Goal: Task Accomplishment & Management: Manage account settings

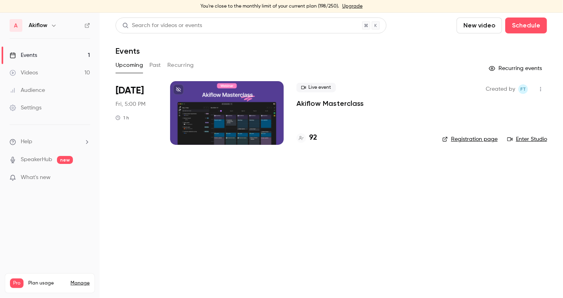
click at [350, 104] on p "Akiflow Masterclass" at bounding box center [329, 104] width 67 height 10
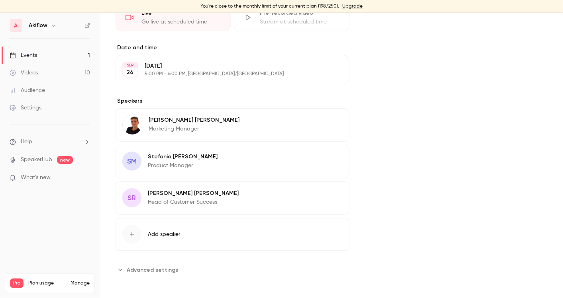
scroll to position [226, 0]
click at [226, 229] on button "Add speaker" at bounding box center [232, 234] width 234 height 33
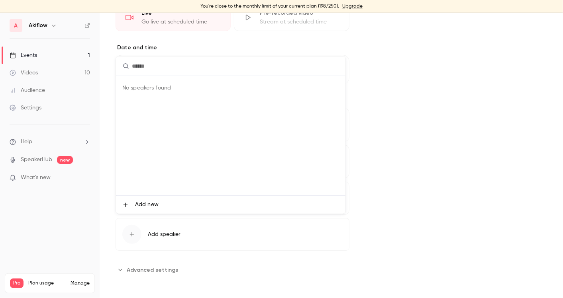
paste input "**********"
type input "**********"
click at [153, 204] on span "Add new" at bounding box center [146, 205] width 23 height 8
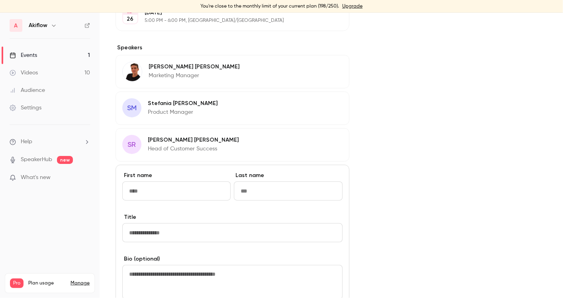
scroll to position [280, 0]
type input "**********"
click at [43, 259] on nav "A Akiflow Events 1 Videos 10 Audience Settings Help SpeakerHub new What's new P…" at bounding box center [50, 156] width 100 height 286
click at [58, 113] on link "Settings" at bounding box center [50, 108] width 100 height 18
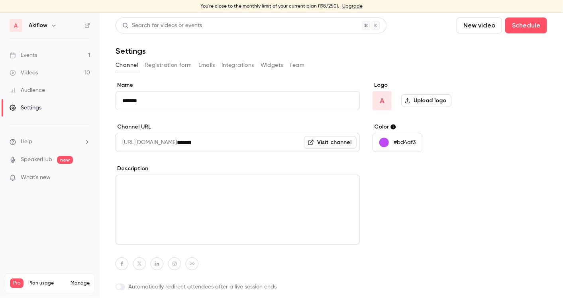
click at [214, 63] on button "Emails" at bounding box center [206, 65] width 17 height 13
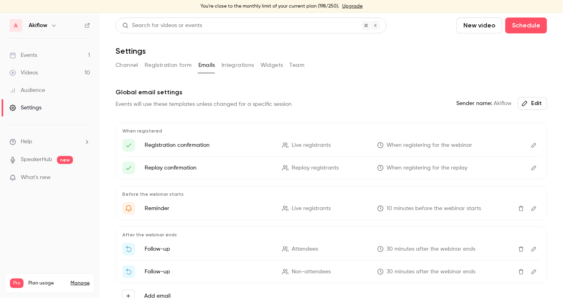
click at [78, 280] on link "Manage" at bounding box center [79, 283] width 19 height 6
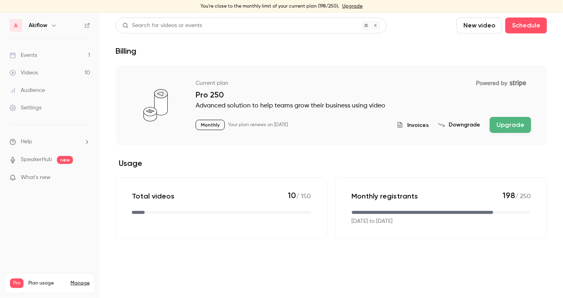
click at [73, 280] on link "Manage" at bounding box center [79, 283] width 19 height 6
click at [76, 280] on link "Manage" at bounding box center [79, 283] width 19 height 6
click at [53, 102] on link "Settings" at bounding box center [50, 108] width 100 height 18
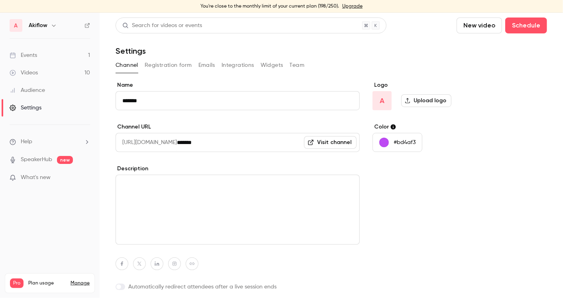
click at [290, 62] on button "Team" at bounding box center [297, 65] width 15 height 13
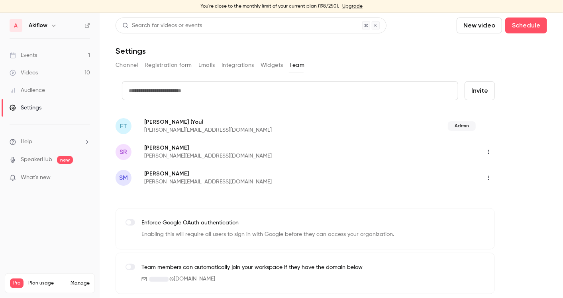
click at [260, 93] on input "text" at bounding box center [290, 90] width 336 height 19
paste input "**********"
type input "**********"
click at [477, 92] on button "Invite" at bounding box center [479, 90] width 30 height 19
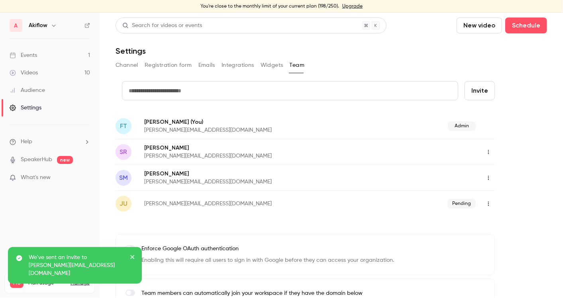
scroll to position [26, 0]
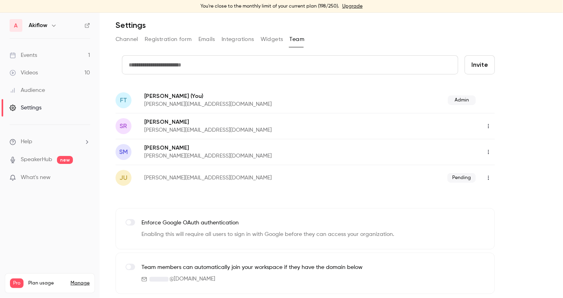
click at [487, 122] on button "button" at bounding box center [488, 126] width 13 height 13
click at [488, 142] on li "Assign admin role" at bounding box center [513, 146] width 86 height 21
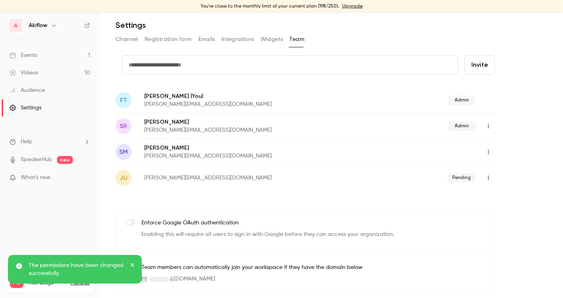
click at [492, 179] on button "button" at bounding box center [488, 178] width 13 height 13
click at [491, 151] on div at bounding box center [281, 149] width 563 height 298
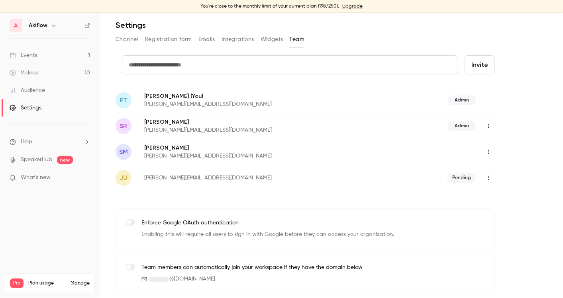
click at [31, 63] on link "Events 1" at bounding box center [50, 56] width 100 height 18
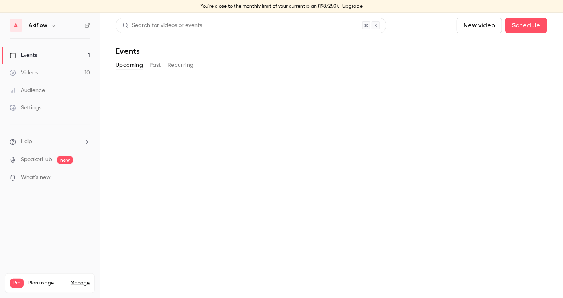
click at [31, 63] on link "Events 1" at bounding box center [50, 56] width 100 height 18
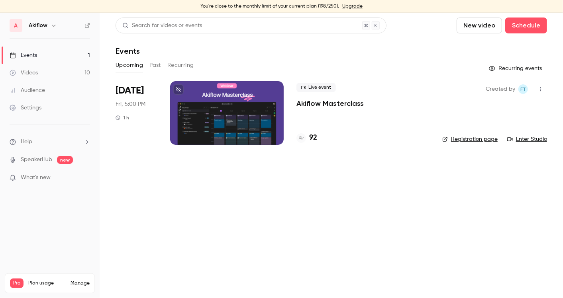
click at [525, 141] on link "Enter Studio" at bounding box center [527, 139] width 40 height 8
click at [228, 125] on div at bounding box center [227, 113] width 114 height 64
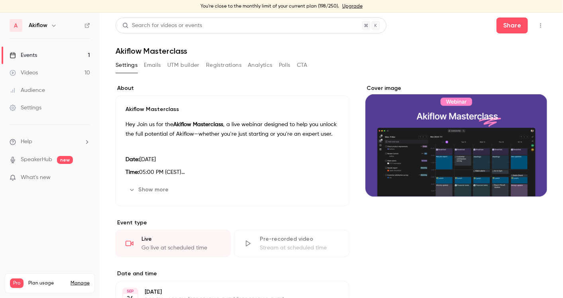
click at [505, 34] on header "Search for videos or events Share Akiflow Masterclass" at bounding box center [330, 37] width 431 height 38
click at [504, 27] on button "Share" at bounding box center [511, 26] width 31 height 16
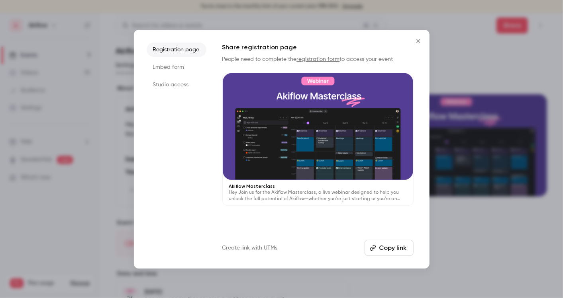
click at [386, 255] on button "Copy link" at bounding box center [388, 248] width 49 height 16
click at [415, 44] on button "Close" at bounding box center [418, 41] width 16 height 16
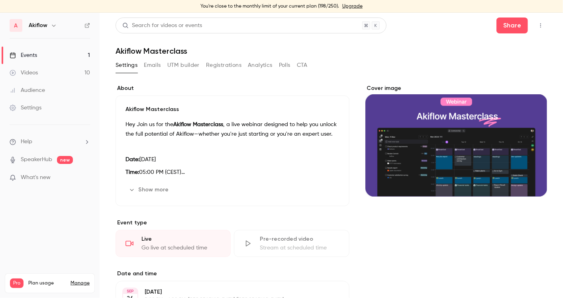
click at [498, 16] on main "Search for videos or events Share Akiflow Masterclass Settings Emails UTM build…" at bounding box center [331, 156] width 463 height 286
click at [139, 191] on button "Show more" at bounding box center [149, 190] width 48 height 13
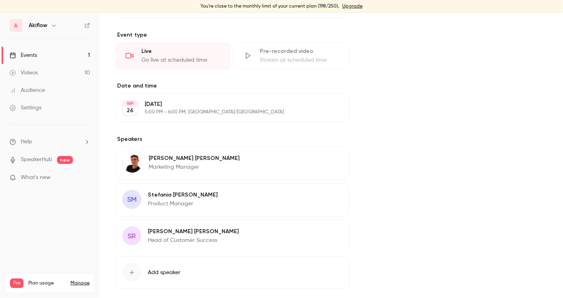
scroll to position [280, 0]
click at [49, 50] on link "Events 1" at bounding box center [50, 56] width 100 height 18
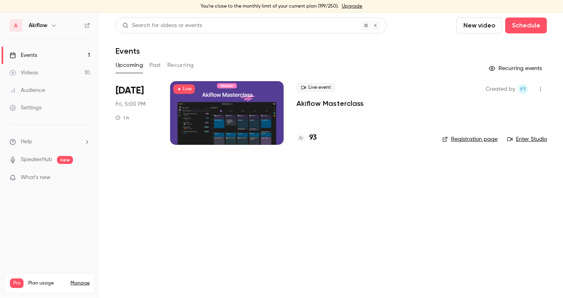
click at [491, 137] on link "Registration page" at bounding box center [469, 139] width 55 height 8
